Goal: Task Accomplishment & Management: Use online tool/utility

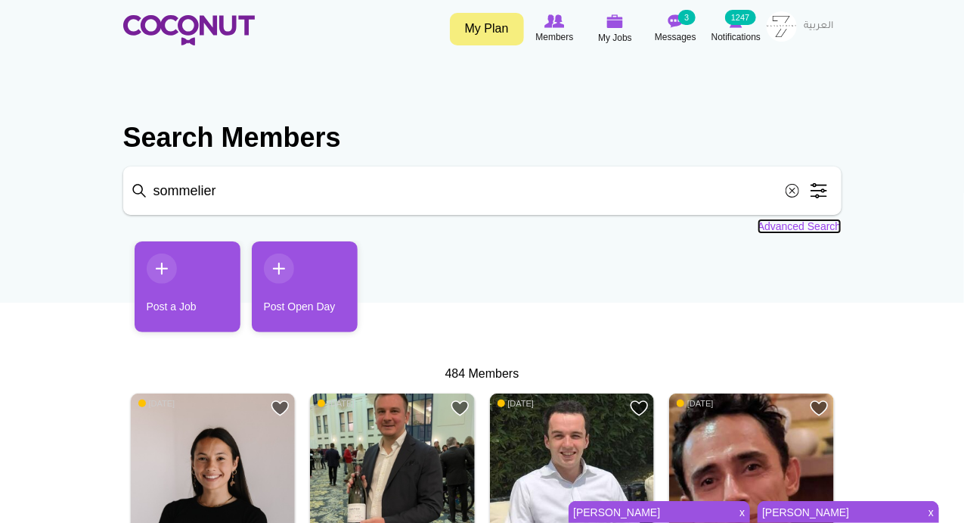
click at [794, 230] on link "Advanced Search" at bounding box center [800, 226] width 84 height 15
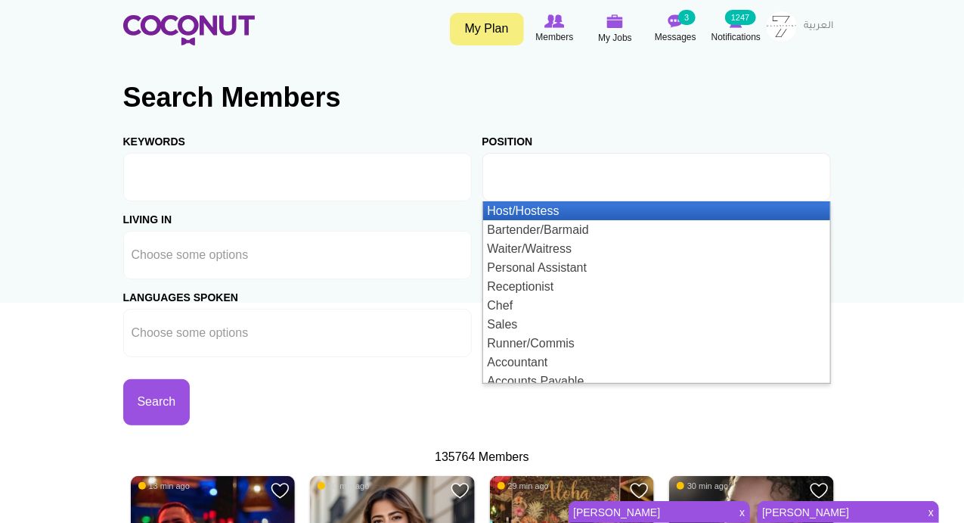
click at [573, 179] on input "text" at bounding box center [559, 177] width 136 height 14
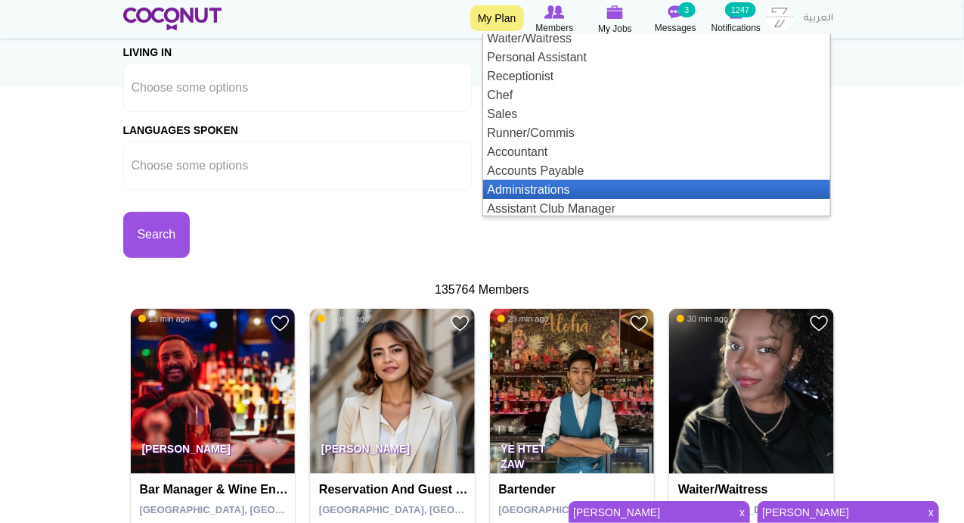
scroll to position [53, 0]
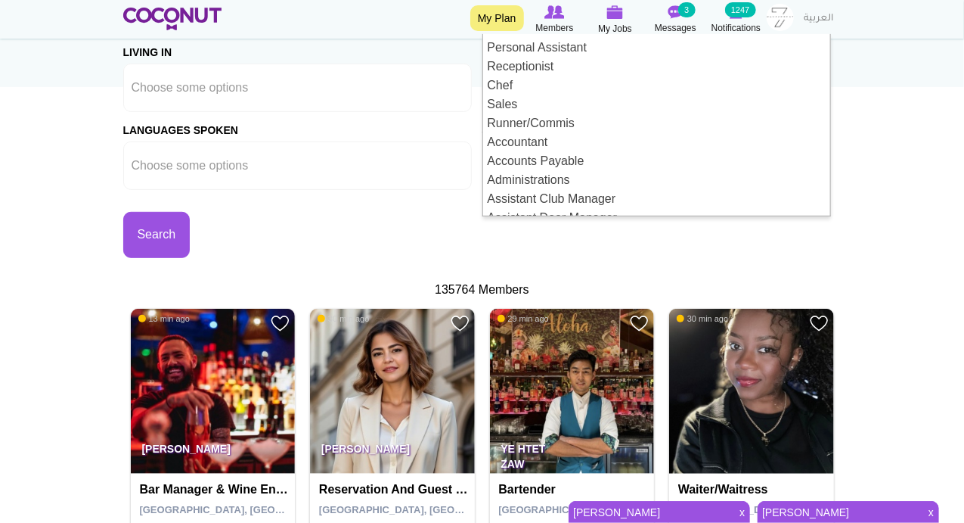
type input "Choose some options"
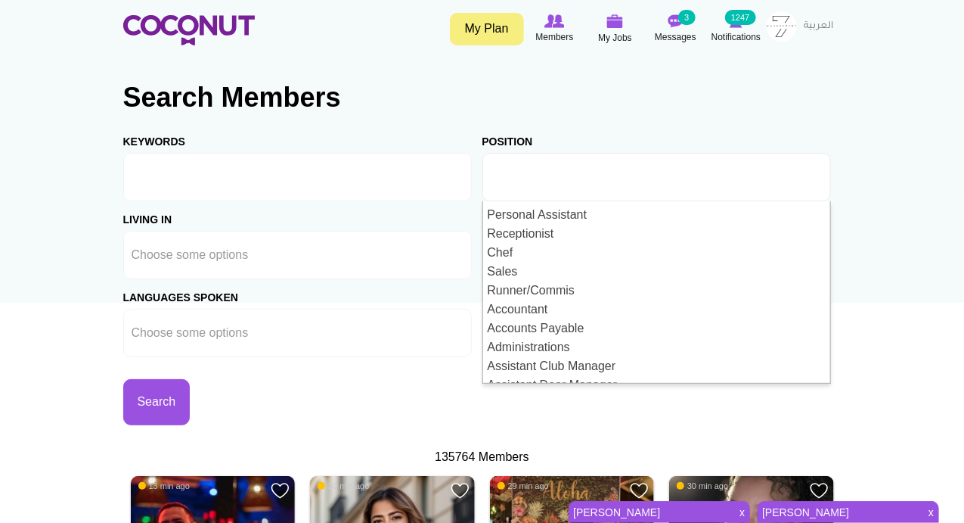
scroll to position [0, 0]
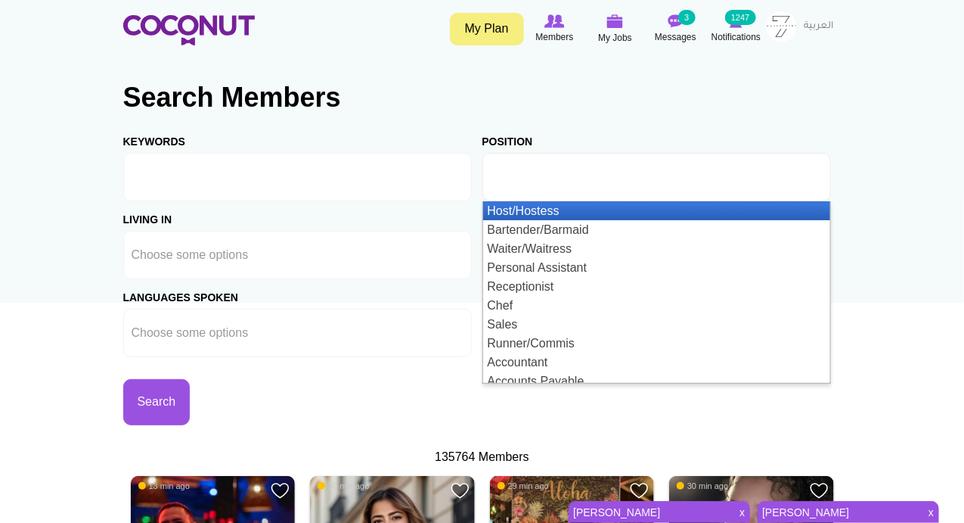
click at [641, 182] on ul at bounding box center [657, 177] width 349 height 48
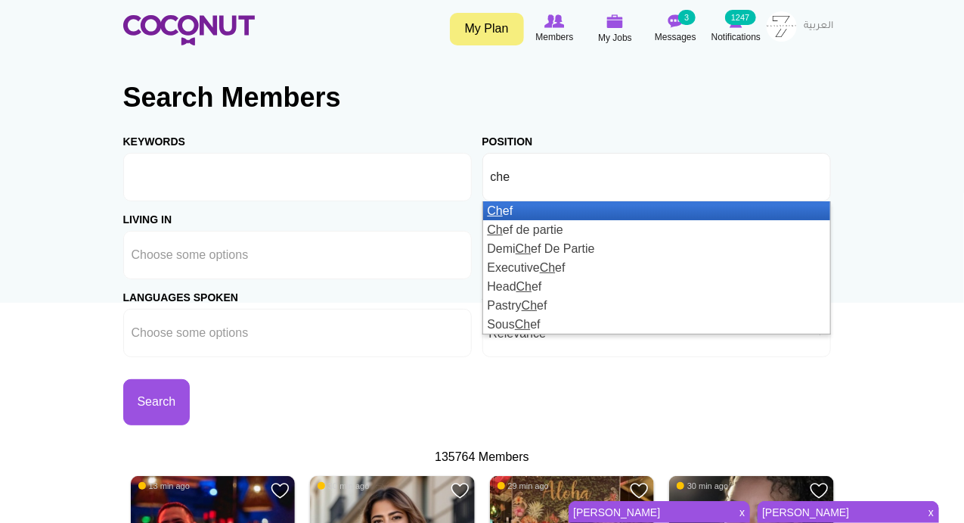
type input "chef"
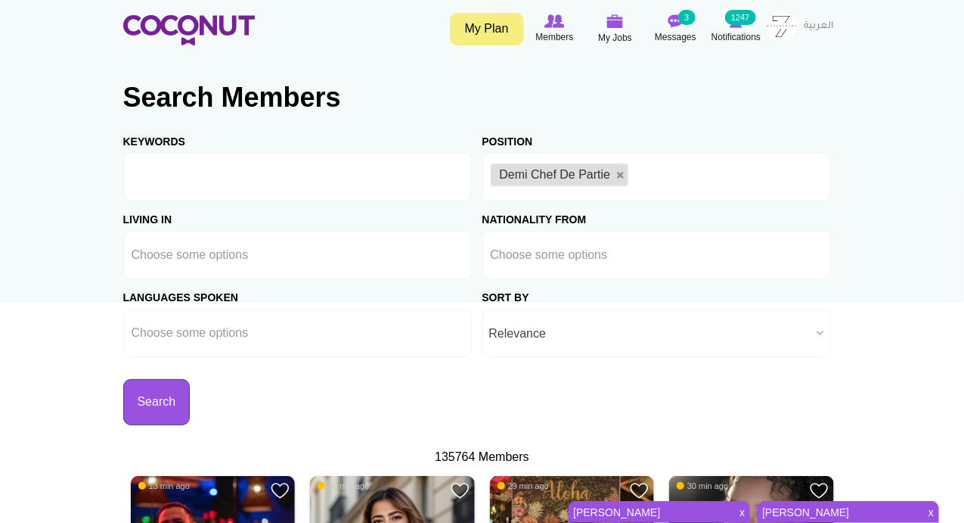
click at [176, 407] on button "Search" at bounding box center [156, 402] width 67 height 46
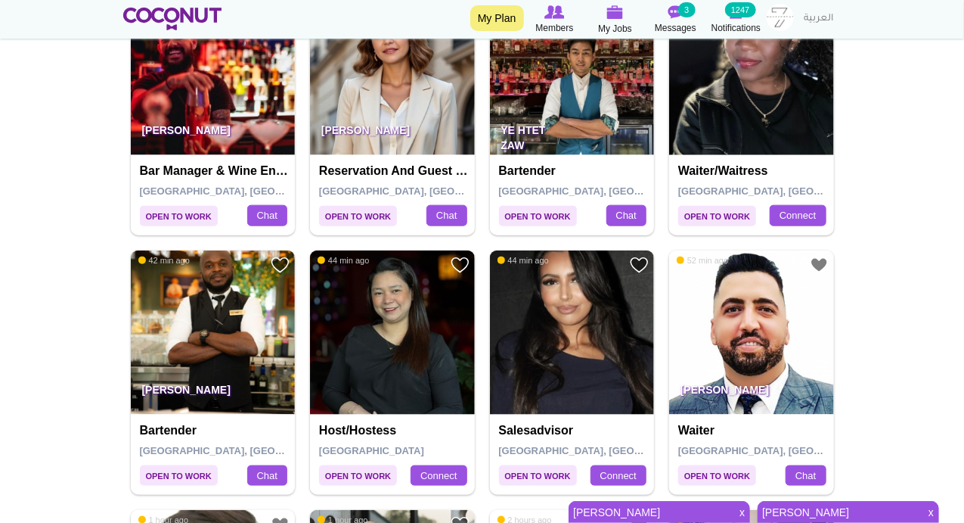
scroll to position [560, 0]
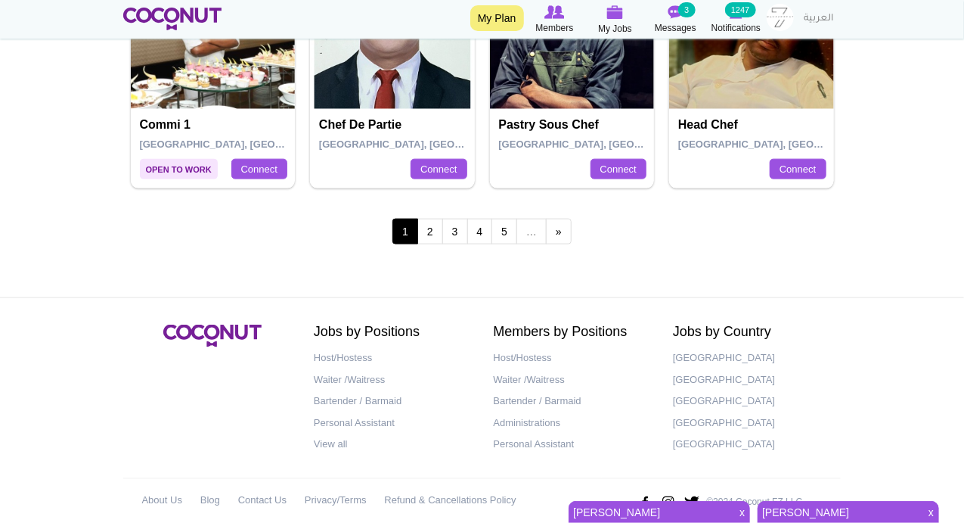
scroll to position [2928, 0]
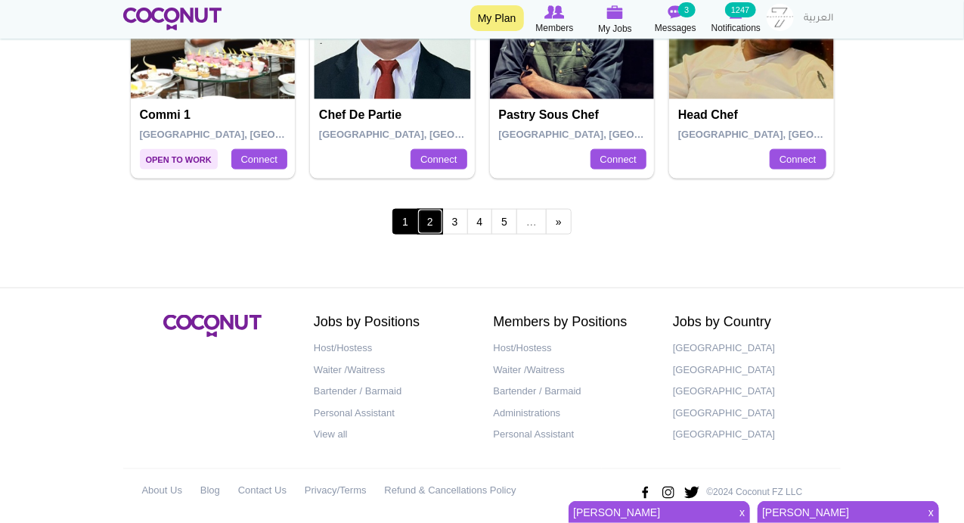
click at [433, 216] on link "2" at bounding box center [431, 222] width 26 height 26
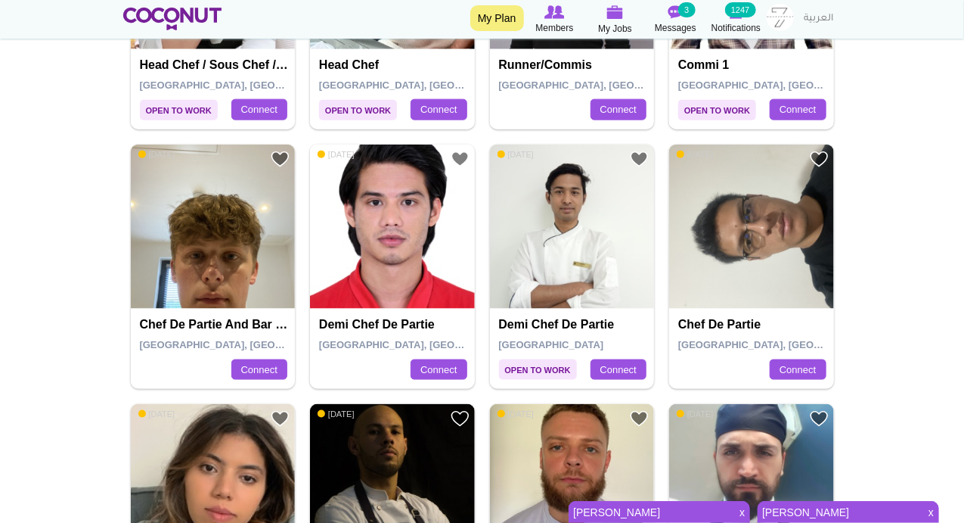
scroll to position [666, 0]
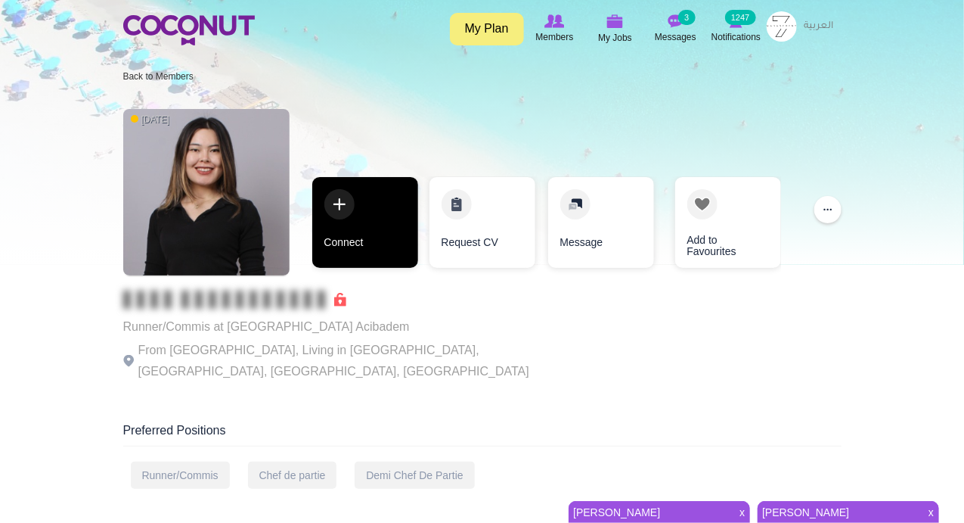
click at [344, 206] on link "Connect" at bounding box center [365, 222] width 106 height 91
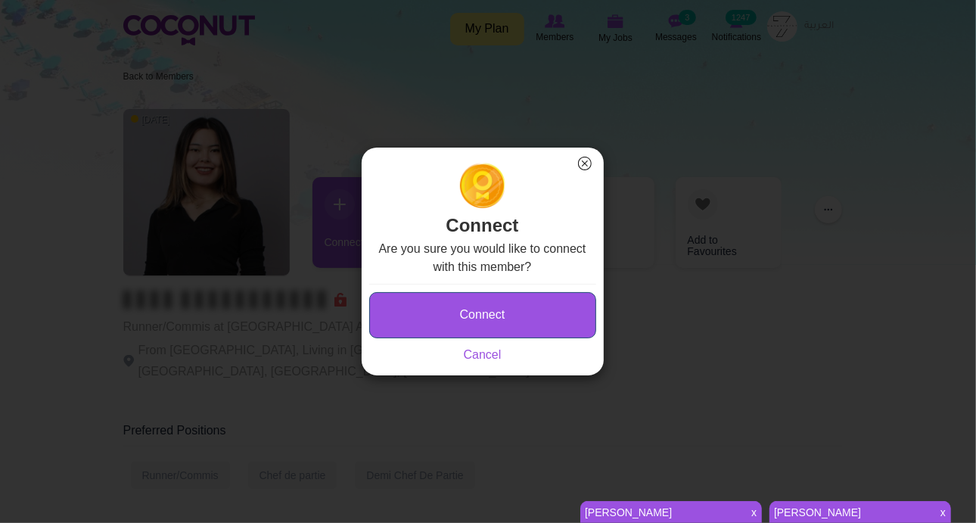
click at [429, 325] on button "Connect" at bounding box center [482, 315] width 227 height 46
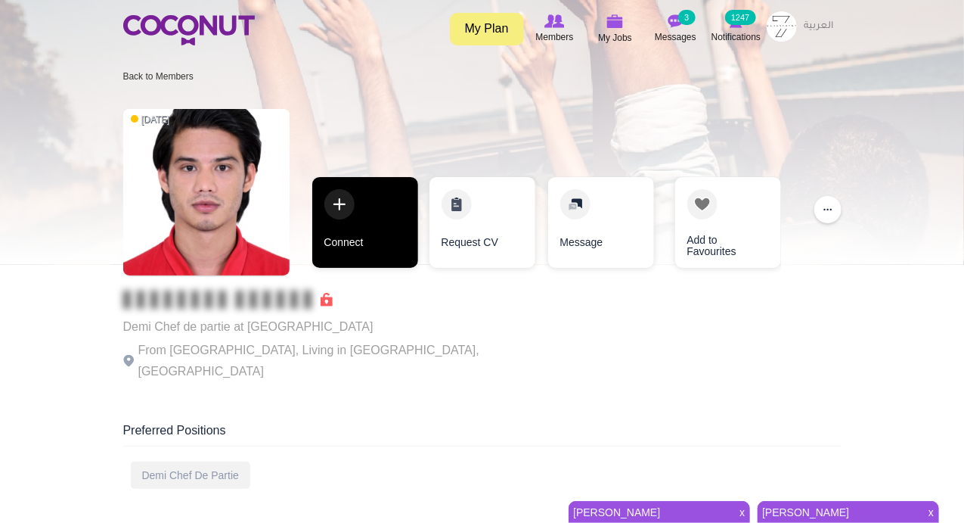
click at [335, 205] on link "Connect" at bounding box center [365, 222] width 106 height 91
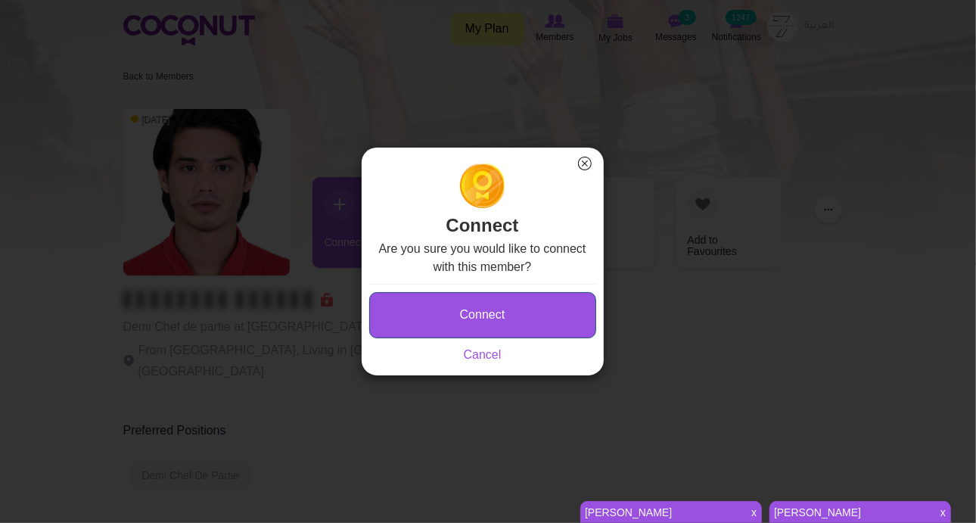
click at [410, 306] on button "Connect" at bounding box center [482, 315] width 227 height 46
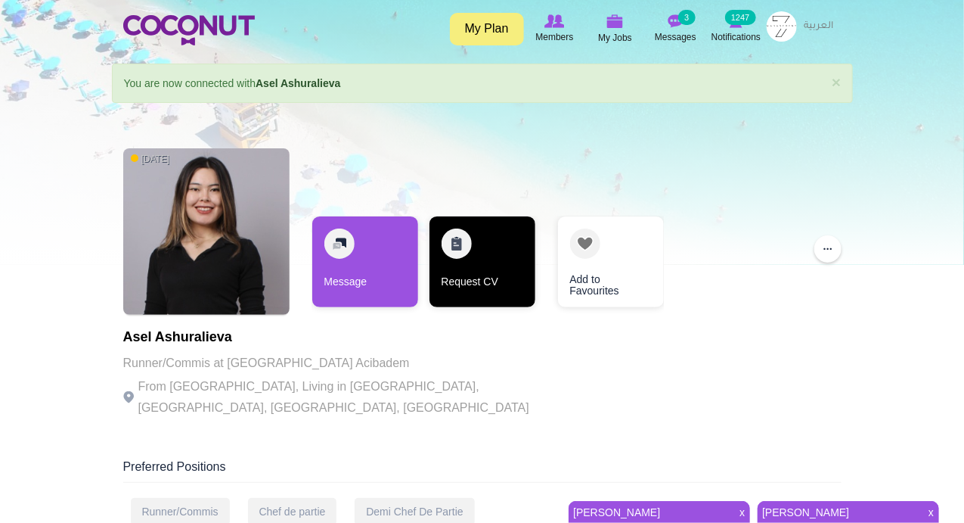
click at [452, 245] on link "Request CV" at bounding box center [483, 261] width 106 height 91
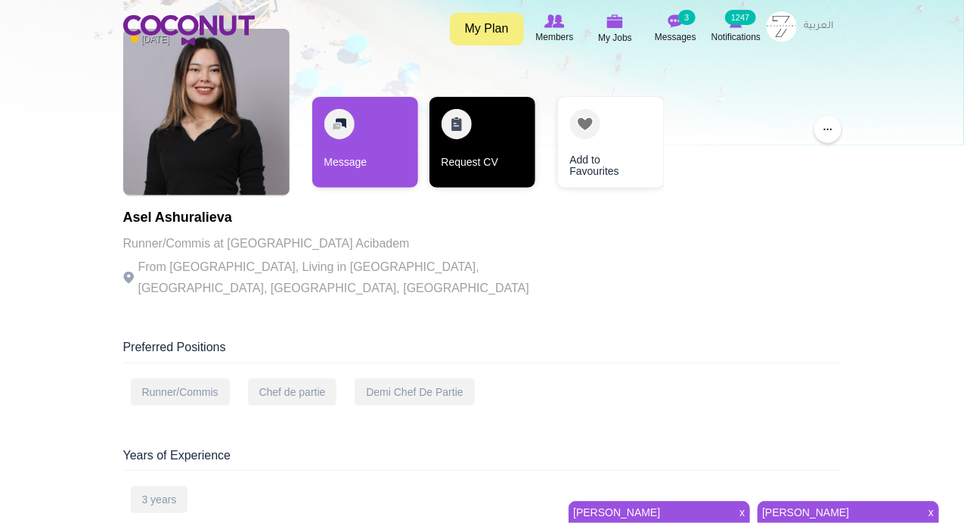
scroll to position [176, 0]
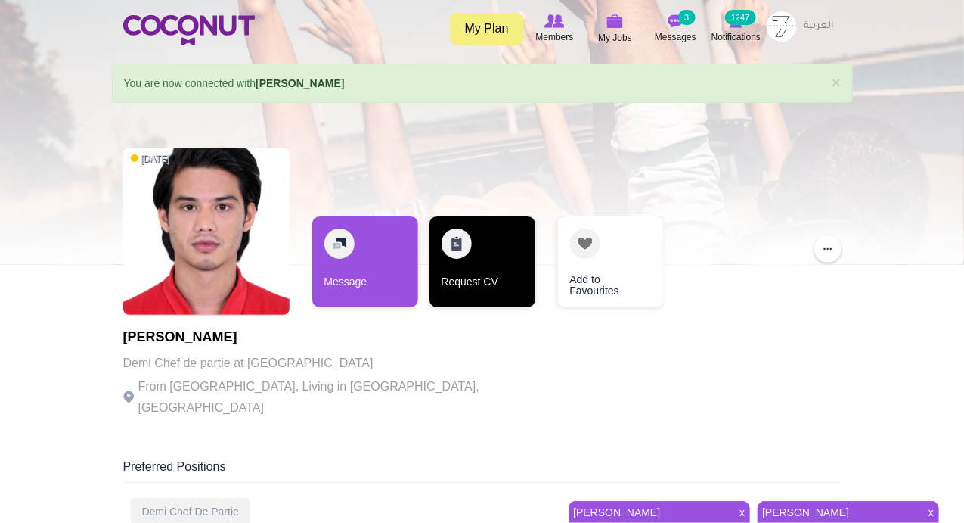
click at [445, 235] on link "Request CV" at bounding box center [483, 261] width 106 height 91
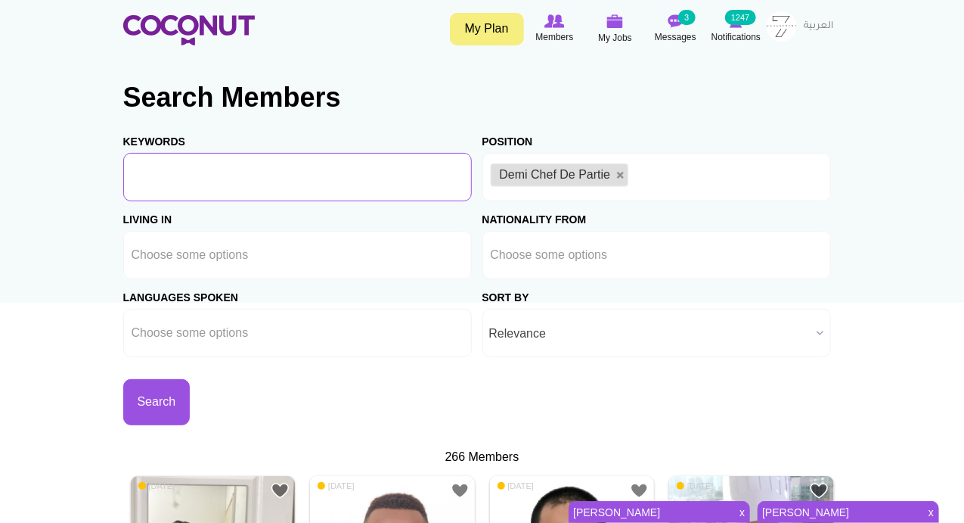
click at [179, 175] on input "Keywords" at bounding box center [297, 177] width 349 height 48
type input "sushi"
click at [123, 379] on button "Search" at bounding box center [156, 402] width 67 height 46
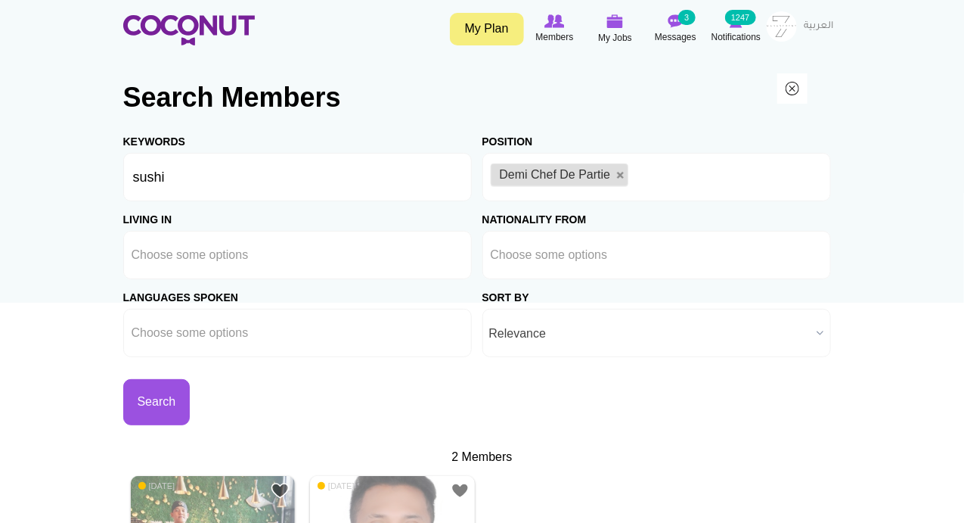
click at [150, 396] on button "Search" at bounding box center [156, 402] width 67 height 46
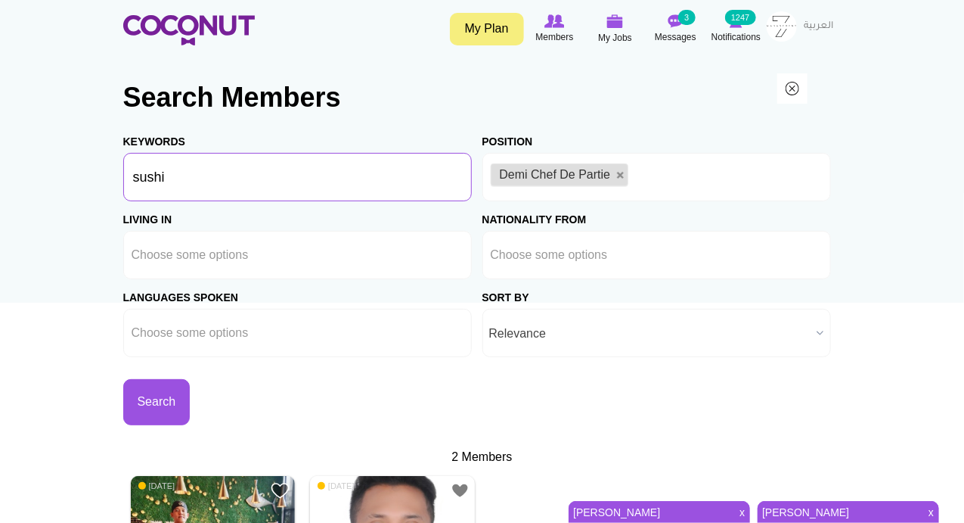
click at [194, 167] on input "sushi" at bounding box center [297, 177] width 349 height 48
type input "s"
click at [47, 228] on body "Toggle navigation My Plan Members My Jobs Post a Job Messages 3 Notifications 1…" at bounding box center [482, 507] width 964 height 1014
click at [171, 391] on button "Search" at bounding box center [156, 402] width 67 height 46
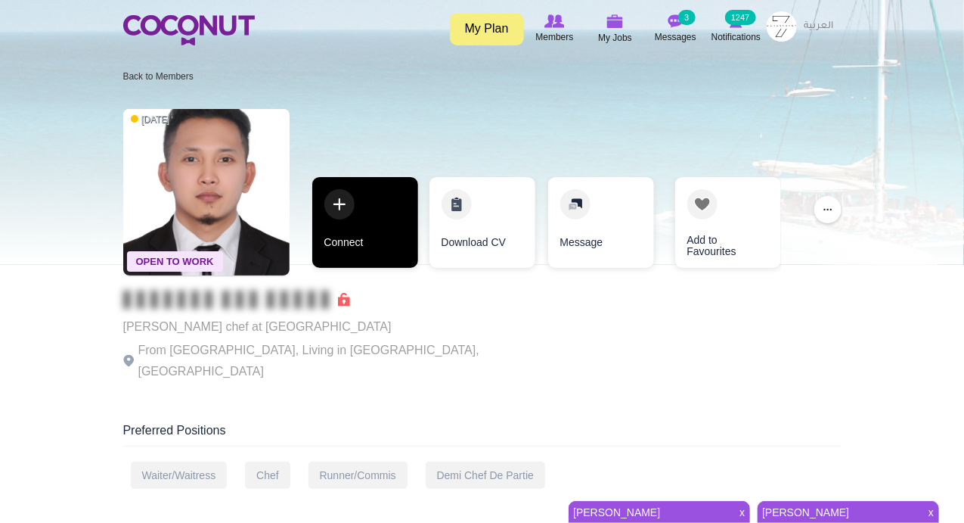
click at [337, 200] on link "Connect" at bounding box center [365, 222] width 106 height 91
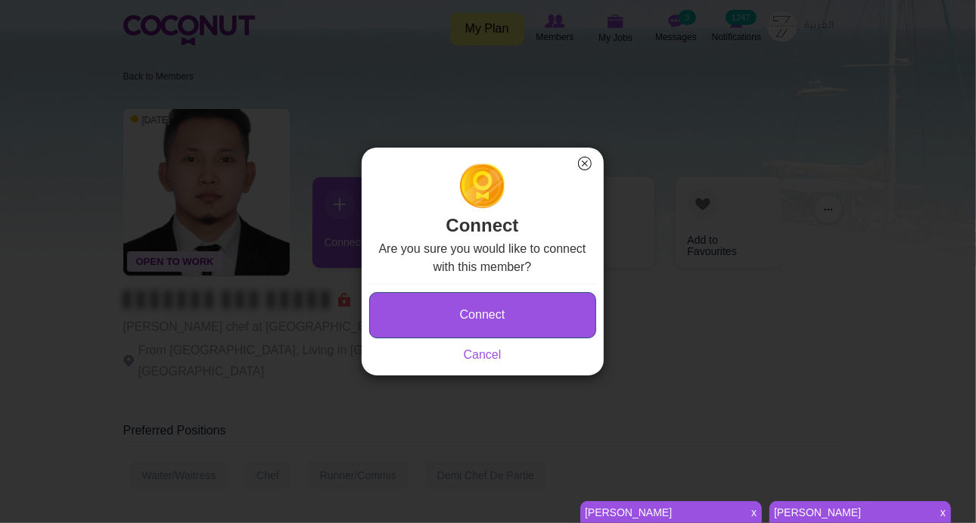
click at [433, 332] on button "Connect" at bounding box center [482, 315] width 227 height 46
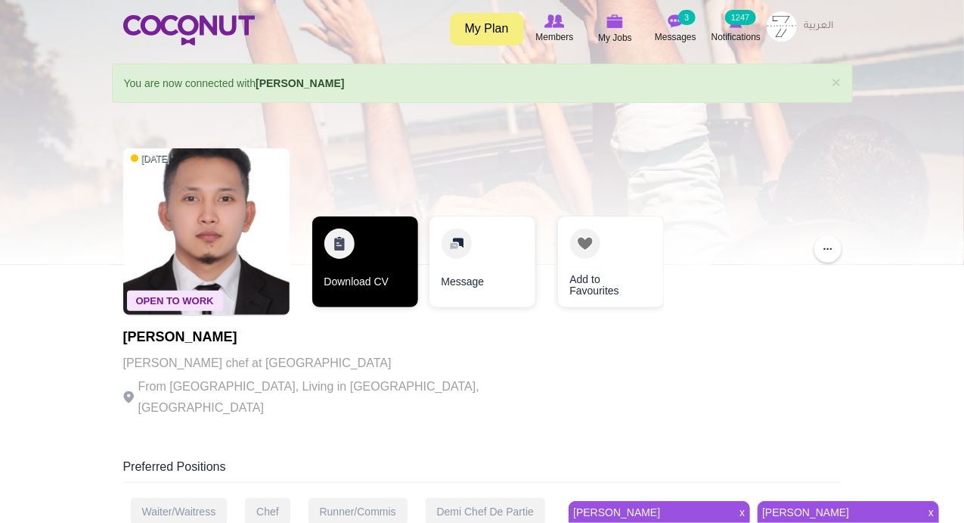
click at [344, 227] on link "Download CV" at bounding box center [365, 261] width 106 height 91
